Goal: Complete application form: Complete application form

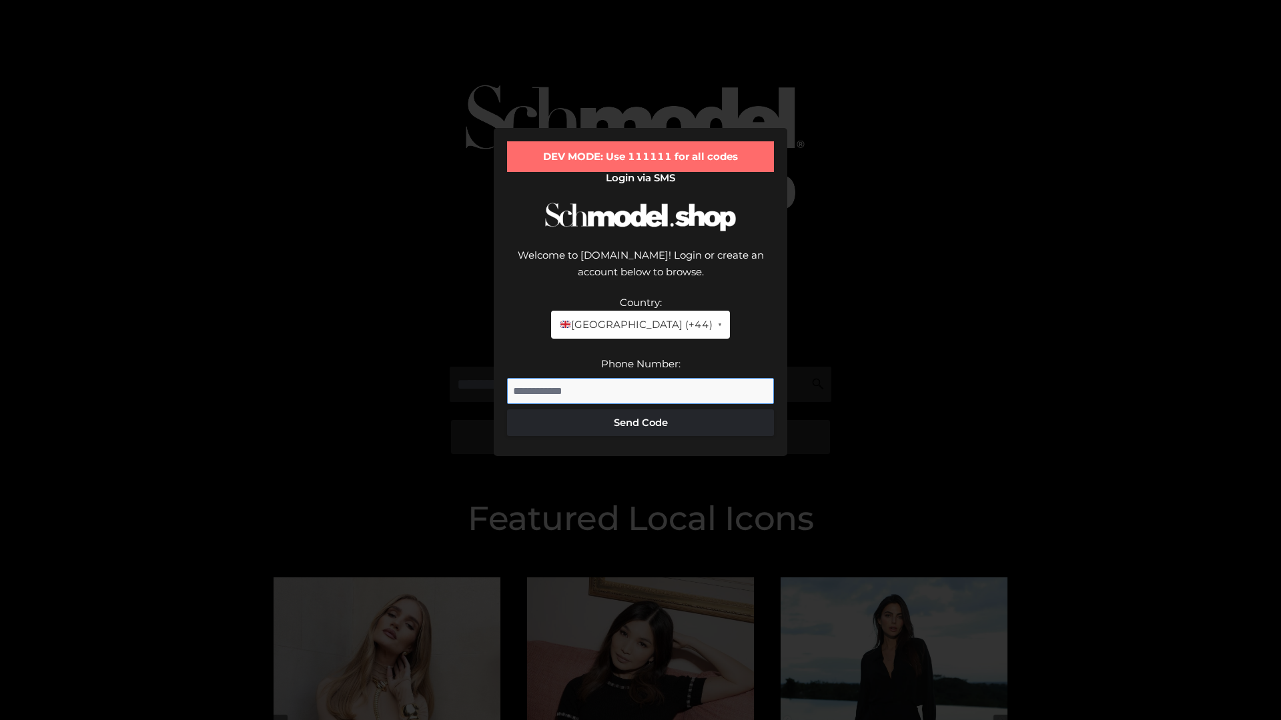
click at [640, 378] on input "Phone Number:" at bounding box center [640, 391] width 267 height 27
type input "**********"
click at [640, 410] on button "Send Code" at bounding box center [640, 423] width 267 height 27
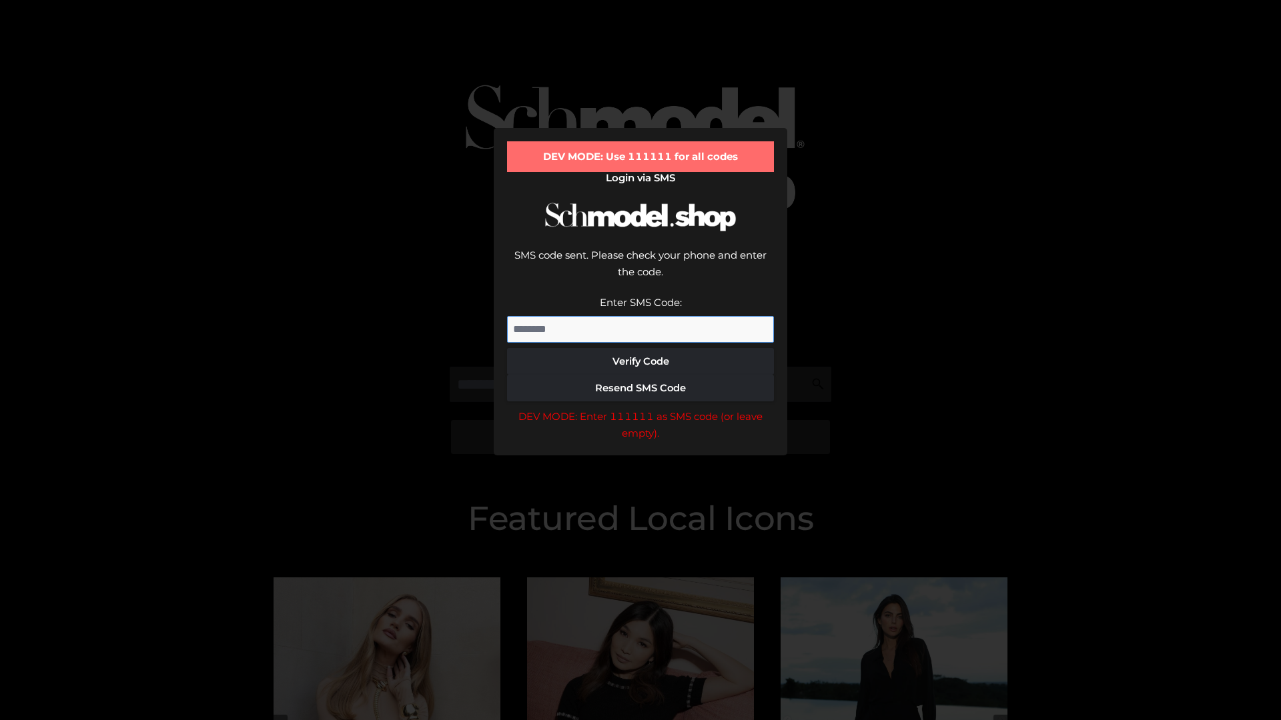
click at [640, 316] on input "Enter SMS Code:" at bounding box center [640, 329] width 267 height 27
type input "******"
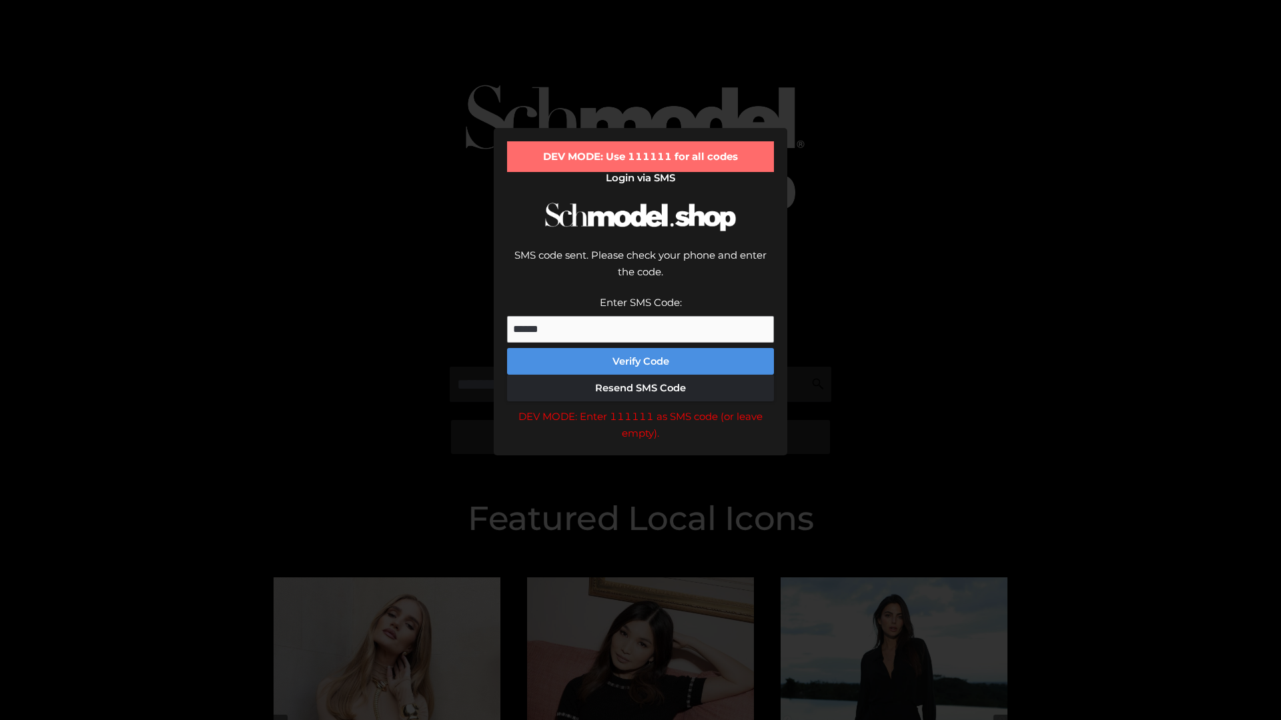
click at [640, 348] on button "Verify Code" at bounding box center [640, 361] width 267 height 27
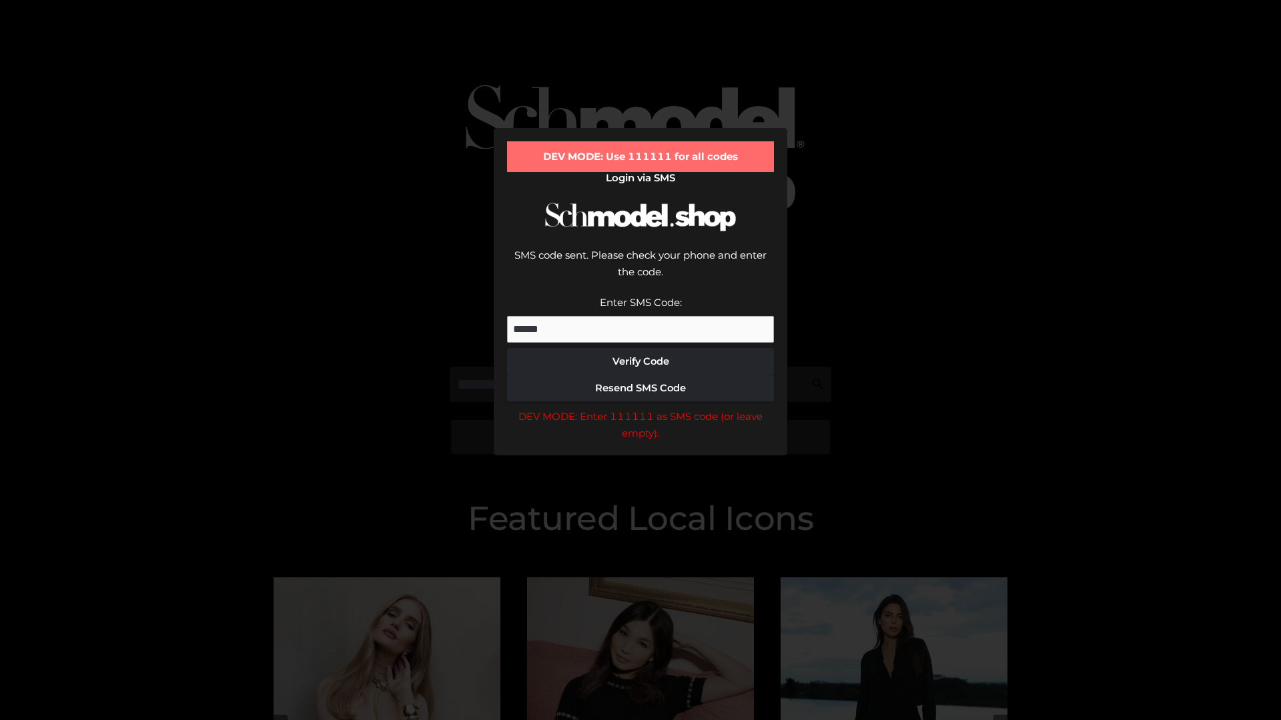
click at [640, 408] on div "DEV MODE: Enter 111111 as SMS code (or leave empty)." at bounding box center [640, 425] width 267 height 34
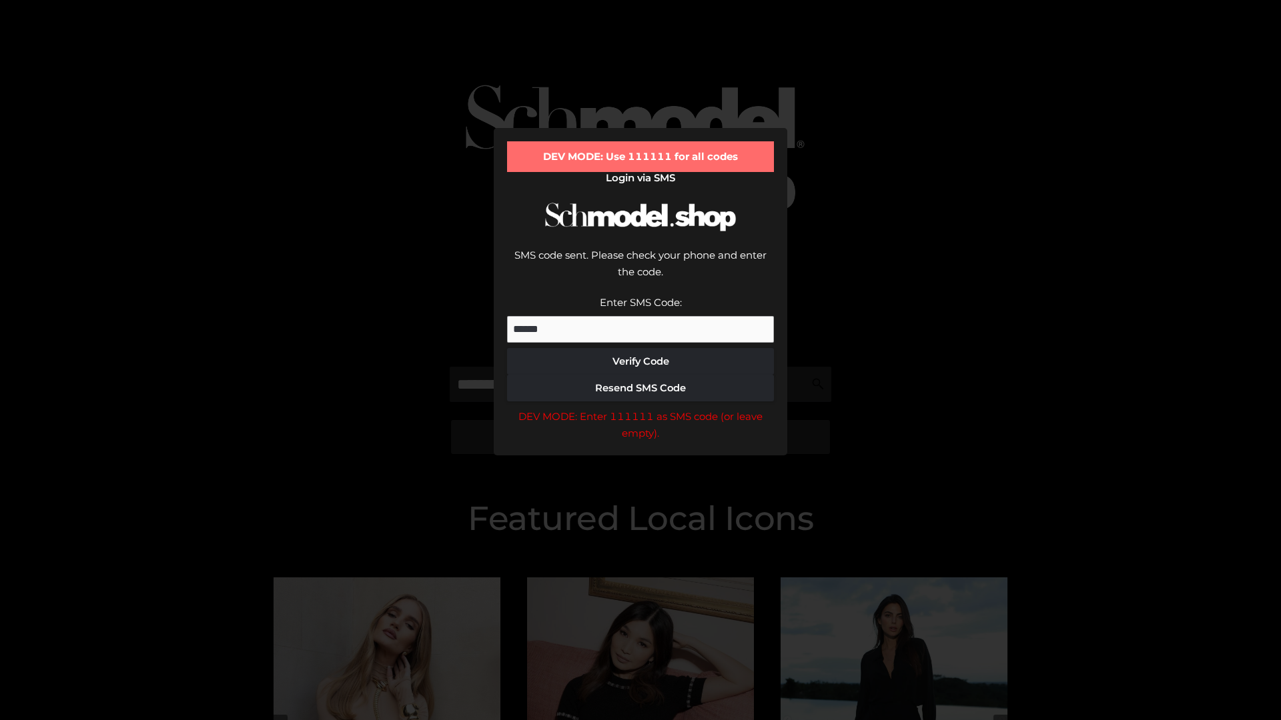
click at [640, 408] on div "DEV MODE: Enter 111111 as SMS code (or leave empty)." at bounding box center [640, 425] width 267 height 34
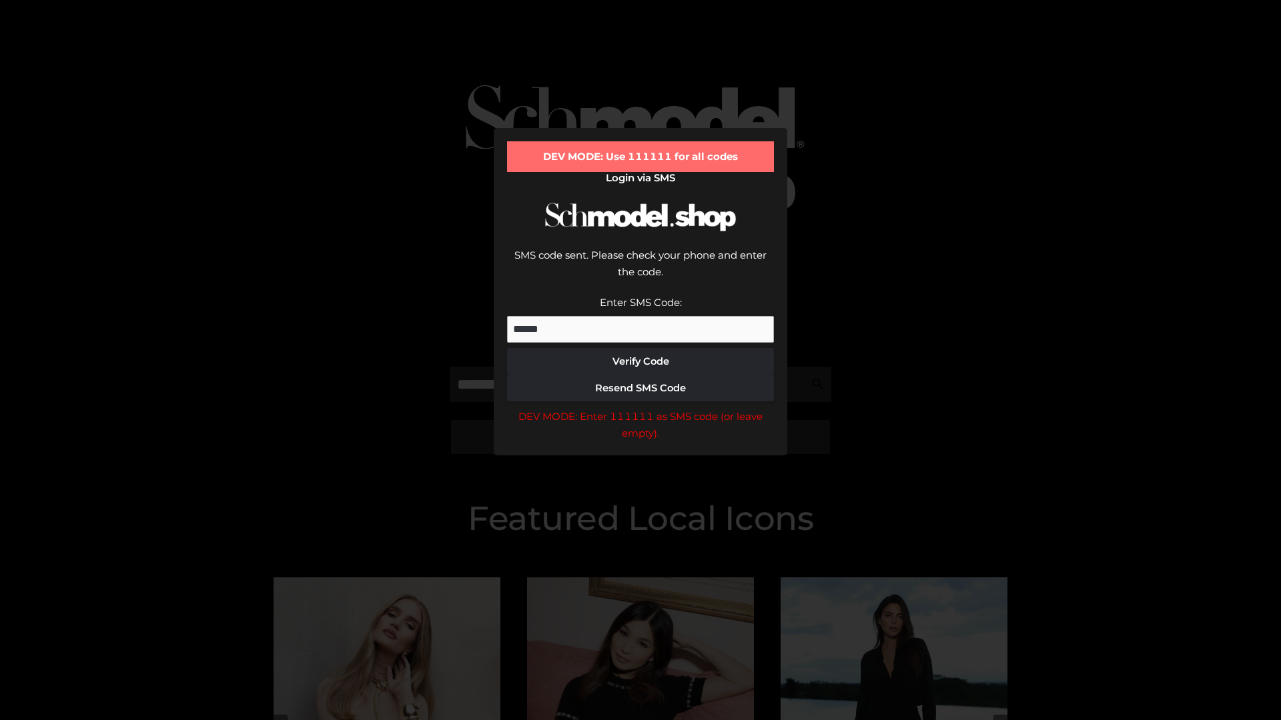
click at [640, 408] on div "DEV MODE: Enter 111111 as SMS code (or leave empty)." at bounding box center [640, 425] width 267 height 34
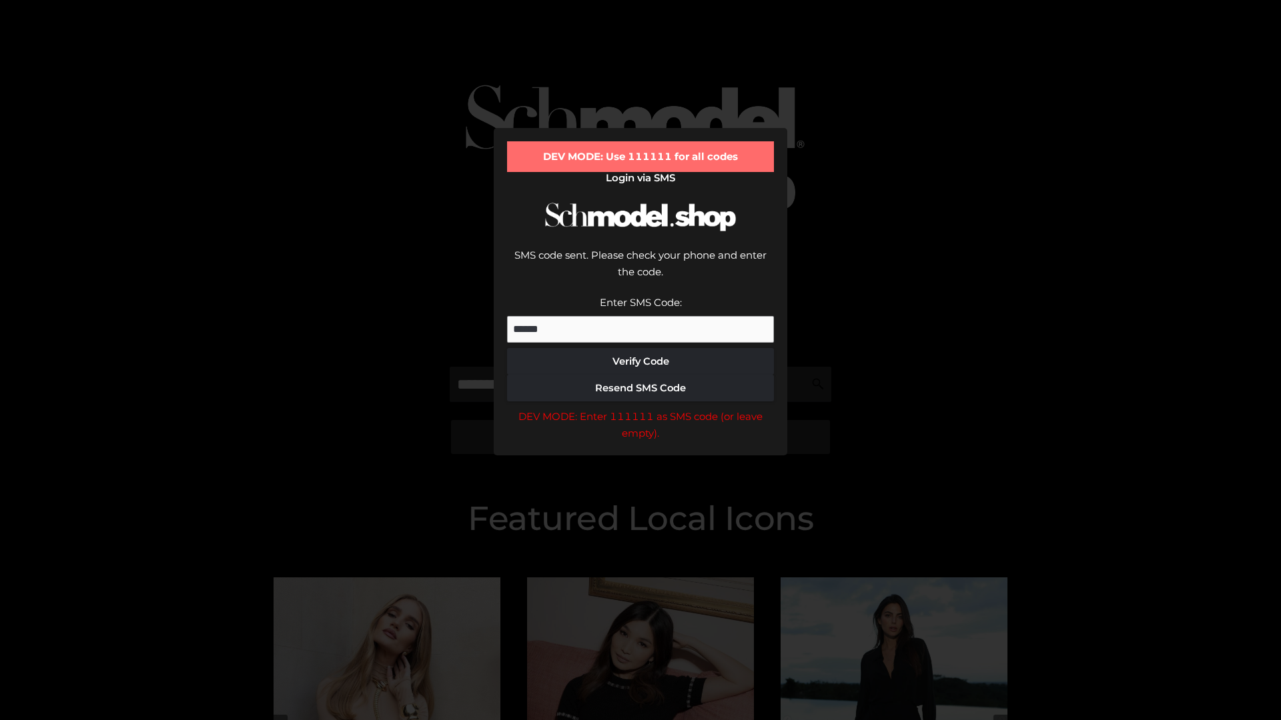
click at [640, 408] on div "DEV MODE: Enter 111111 as SMS code (or leave empty)." at bounding box center [640, 425] width 267 height 34
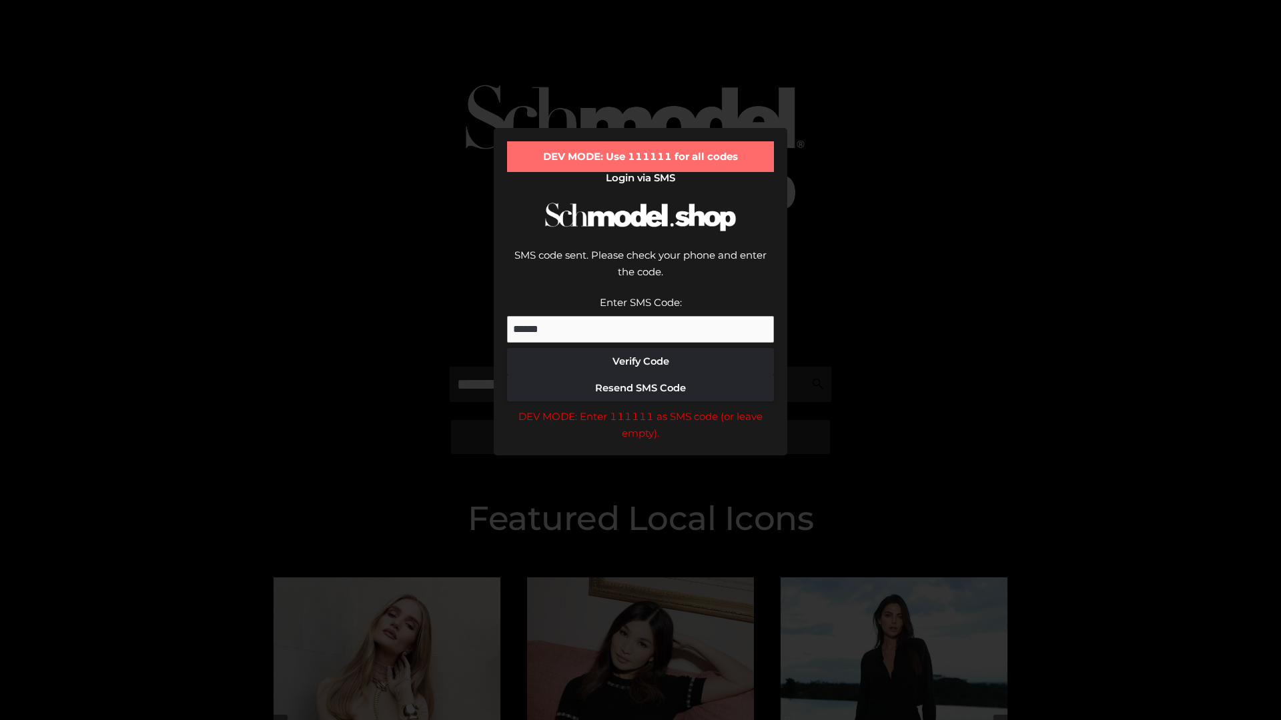
click at [640, 408] on div "DEV MODE: Enter 111111 as SMS code (or leave empty)." at bounding box center [640, 425] width 267 height 34
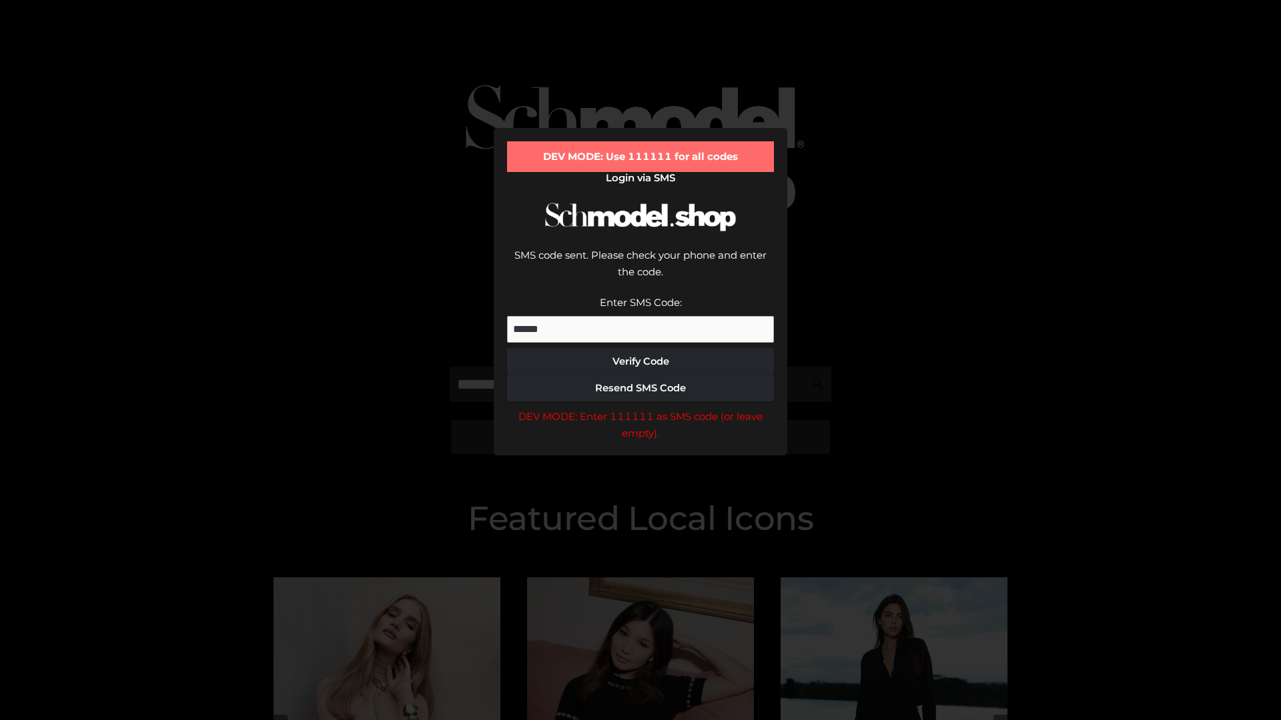
click at [640, 408] on div "DEV MODE: Enter 111111 as SMS code (or leave empty)." at bounding box center [640, 425] width 267 height 34
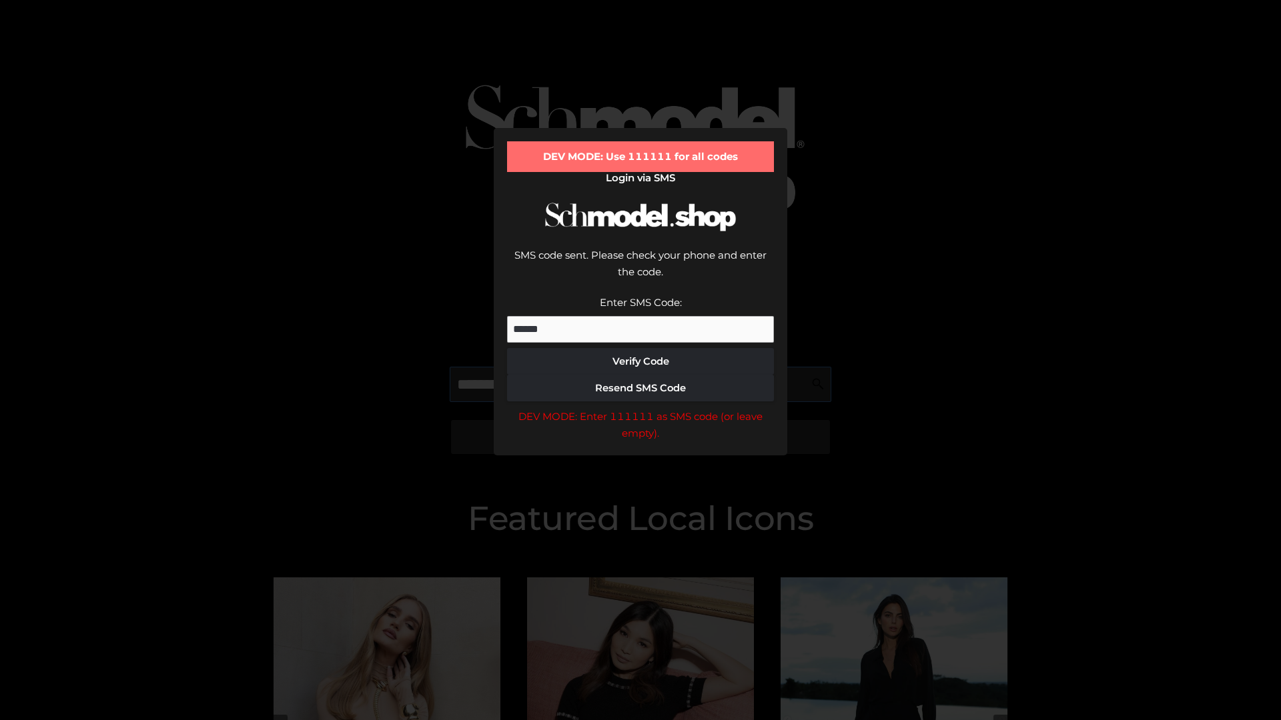
scroll to position [0, 69]
click at [640, 408] on div "DEV MODE: Enter 111111 as SMS code (or leave empty)." at bounding box center [640, 425] width 267 height 34
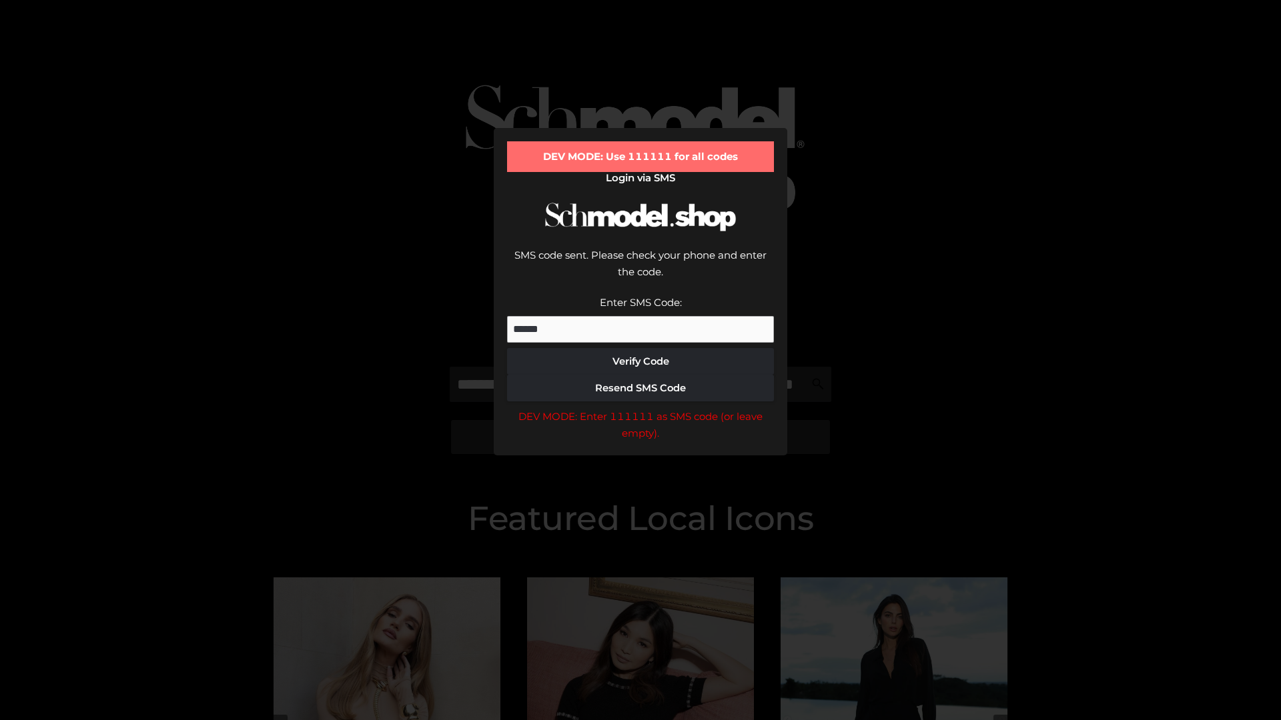
click at [640, 408] on div "DEV MODE: Enter 111111 as SMS code (or leave empty)." at bounding box center [640, 425] width 267 height 34
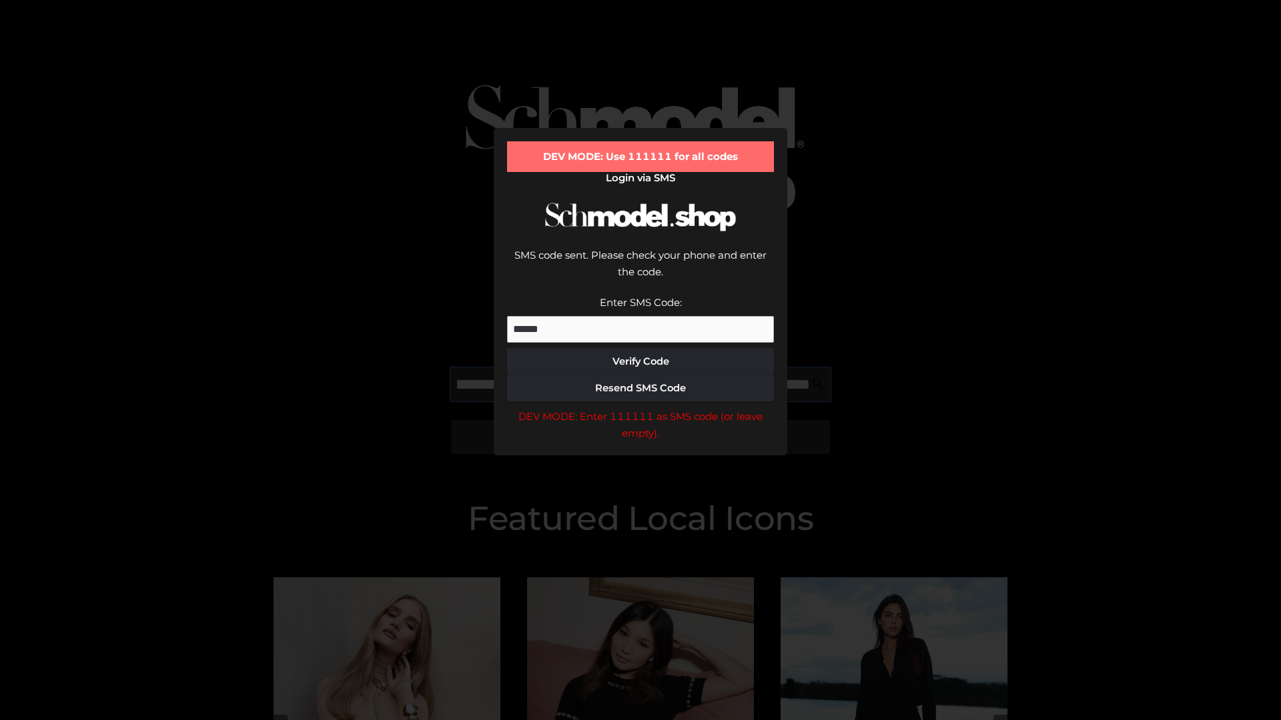
scroll to position [0, 145]
click at [640, 408] on div "DEV MODE: Enter 111111 as SMS code (or leave empty)." at bounding box center [640, 425] width 267 height 34
type input "**********"
